Goal: Check status: Check status

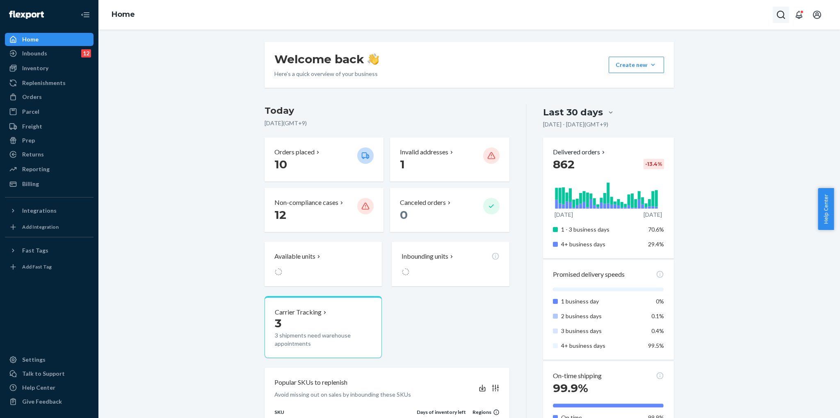
click at [783, 12] on icon "Open Search Box" at bounding box center [781, 15] width 8 height 8
click at [721, 13] on input "Search Input" at bounding box center [720, 15] width 101 height 8
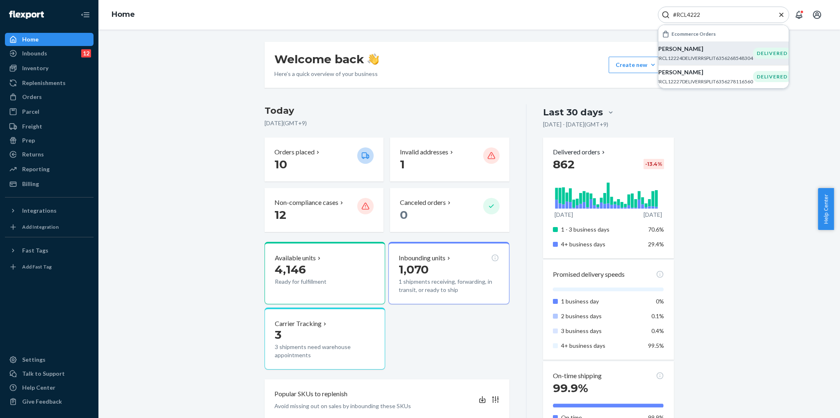
type input "#RCL4222"
click at [699, 59] on p "#RCL12224DELIVERRSPLIT6356268548304" at bounding box center [704, 58] width 97 height 7
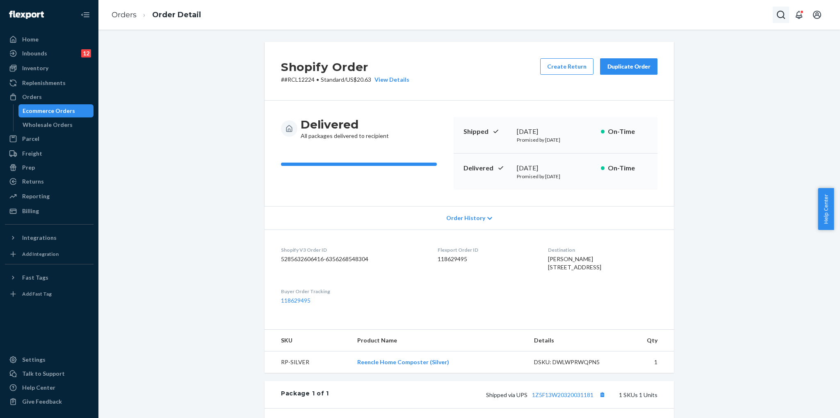
click at [786, 16] on button "Open Search Box" at bounding box center [781, 15] width 16 height 16
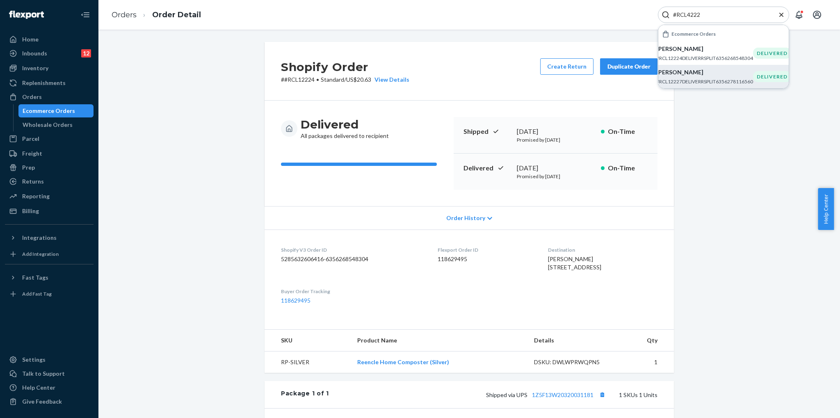
type input "#RCL4222"
click at [715, 77] on div "[PERSON_NAME] #RCL12227DELIVERRSPLIT6356278116560" at bounding box center [704, 76] width 97 height 17
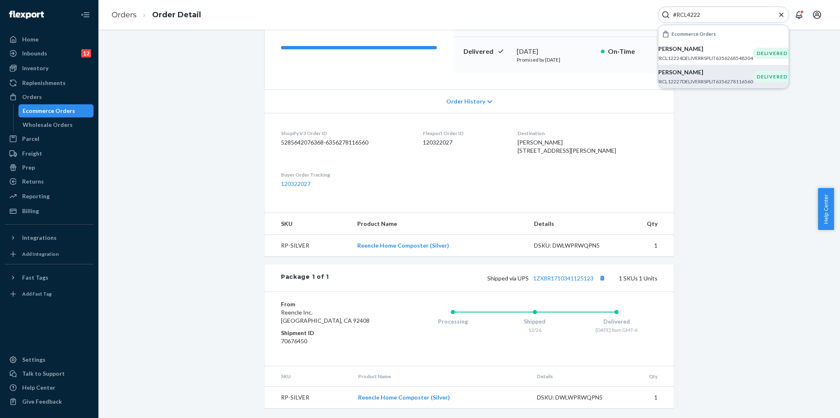
scroll to position [132, 0]
